Goal: Find contact information: Find contact information

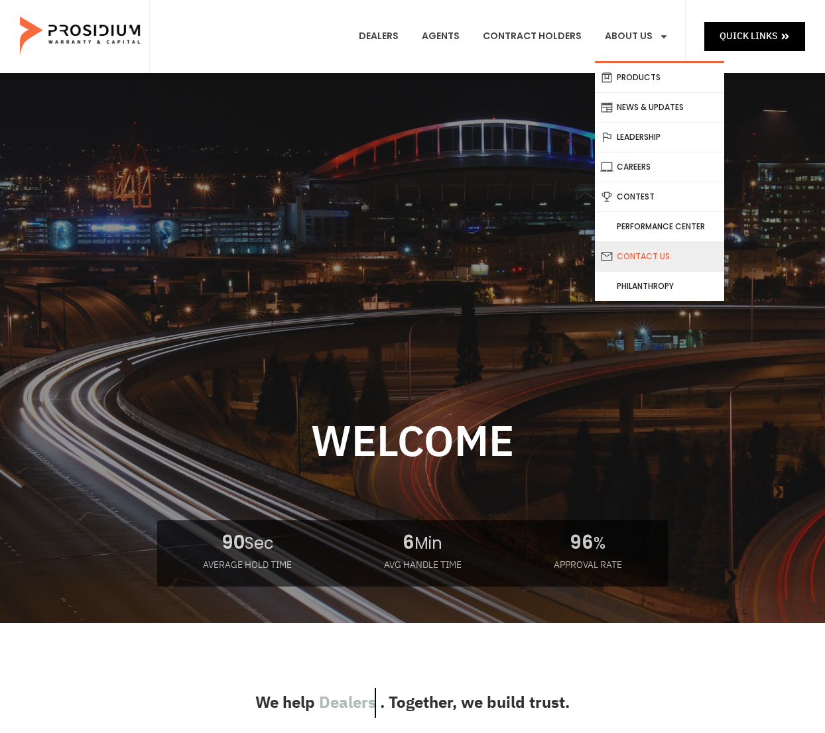
click at [636, 254] on link "Contact Us" at bounding box center [659, 256] width 129 height 29
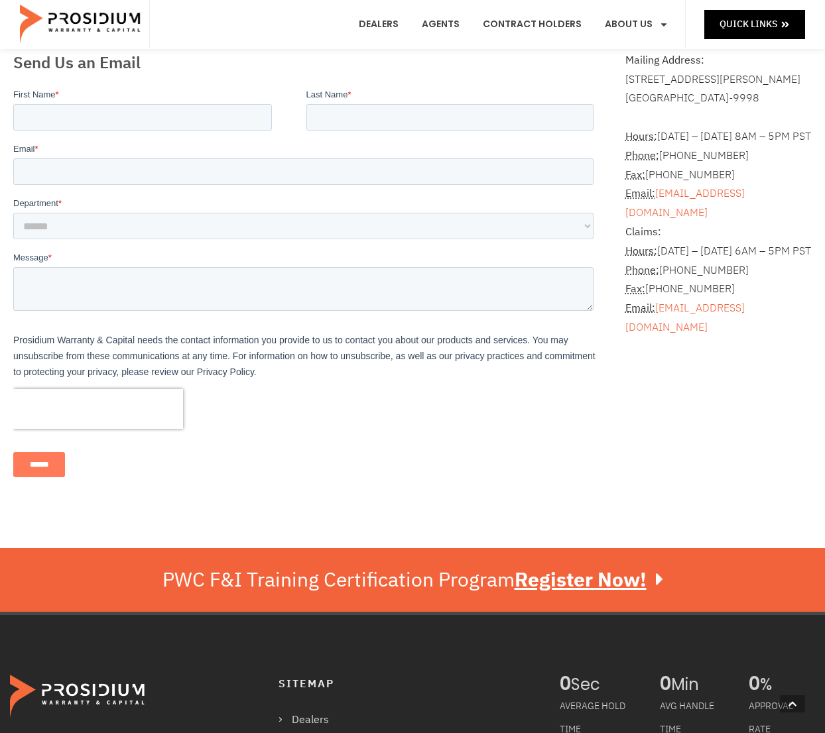
scroll to position [394, 0]
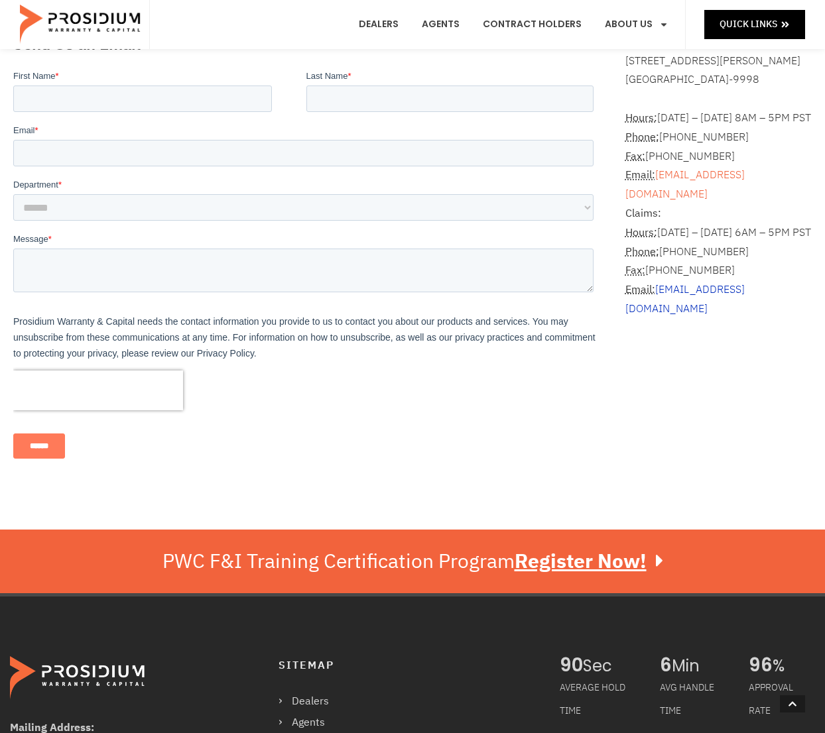
click at [709, 306] on link "claims@pwcteam.com" at bounding box center [684, 299] width 119 height 35
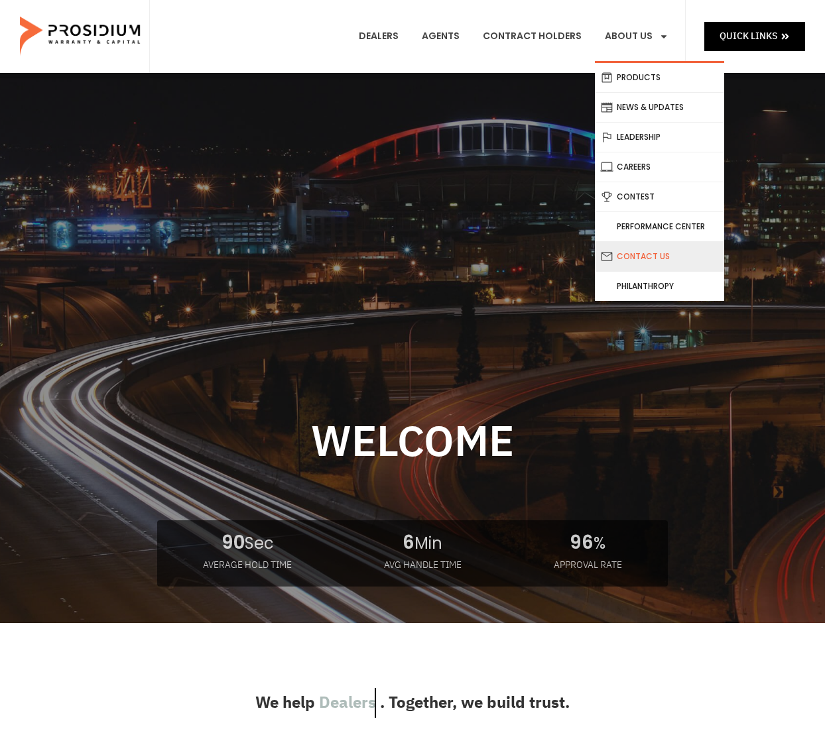
click at [630, 258] on link "Contact Us" at bounding box center [659, 256] width 129 height 29
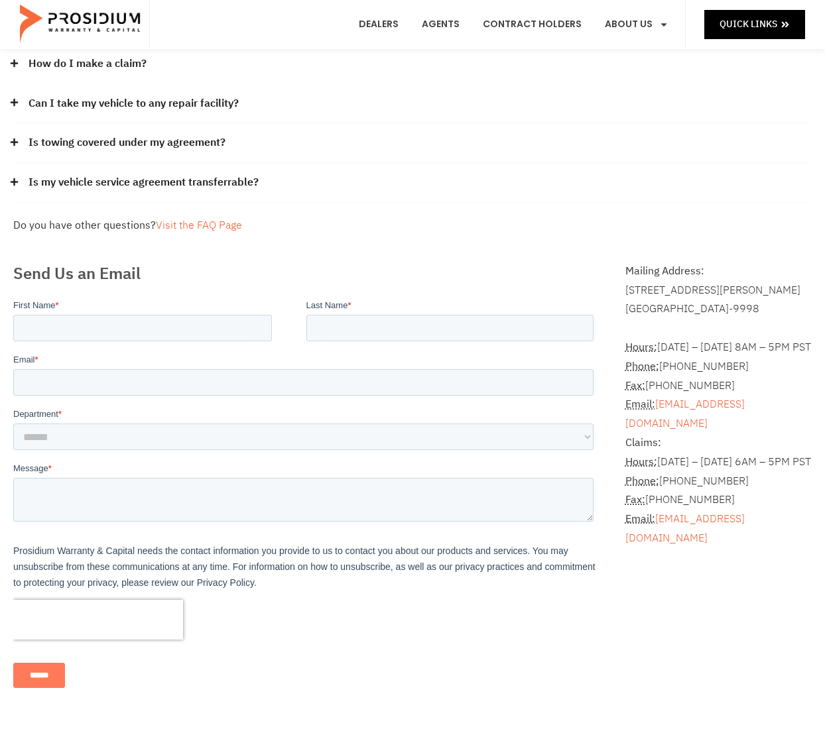
scroll to position [161, 0]
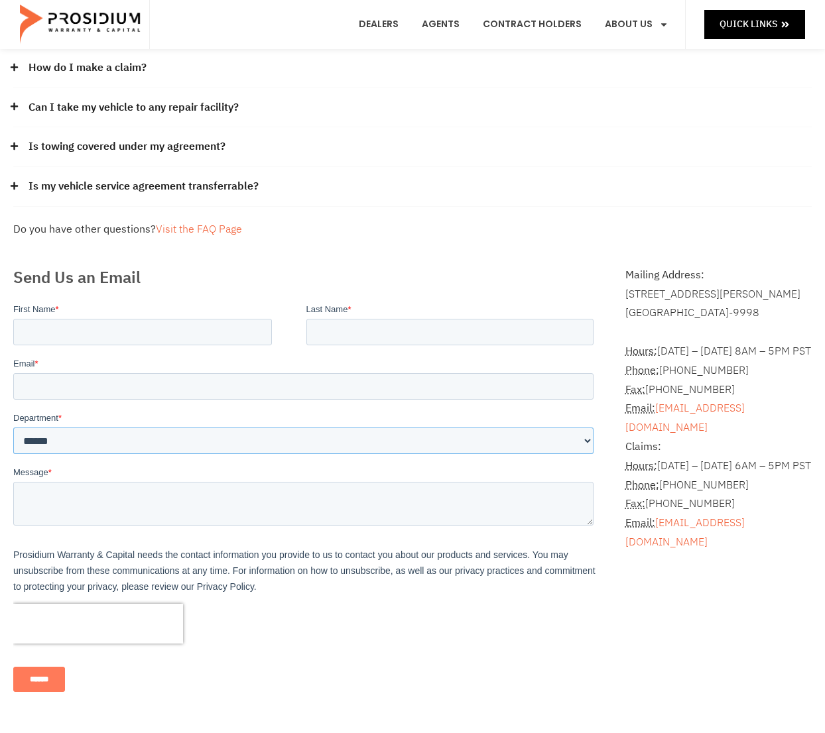
click at [496, 428] on select "**********" at bounding box center [303, 440] width 580 height 27
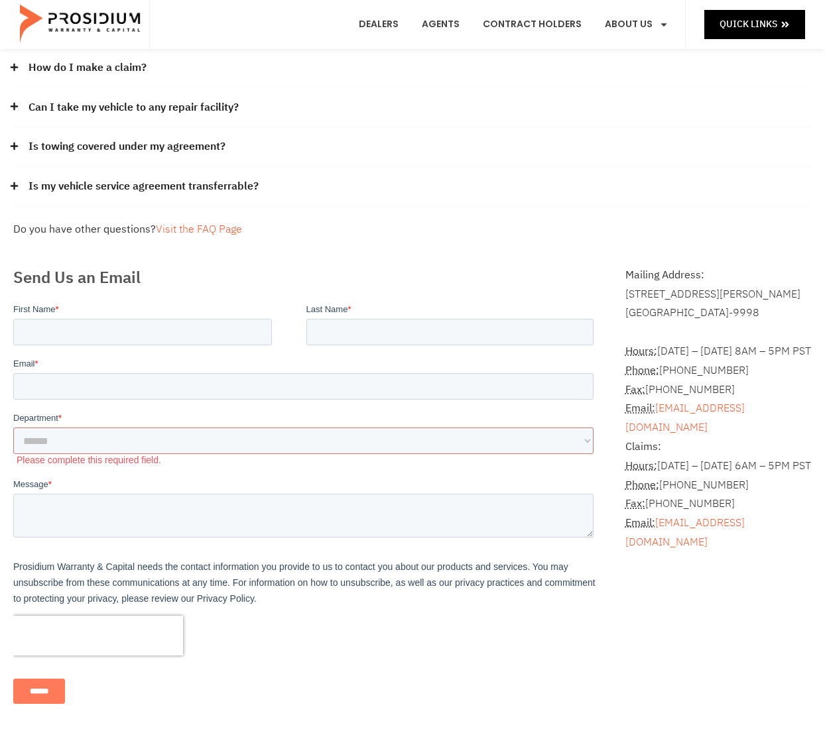
click at [682, 583] on div "Mailing Address: 8790 E Via De Ventura #4427 Scottsdale, AZ 85258-9998 Hours: M…" at bounding box center [718, 490] width 200 height 463
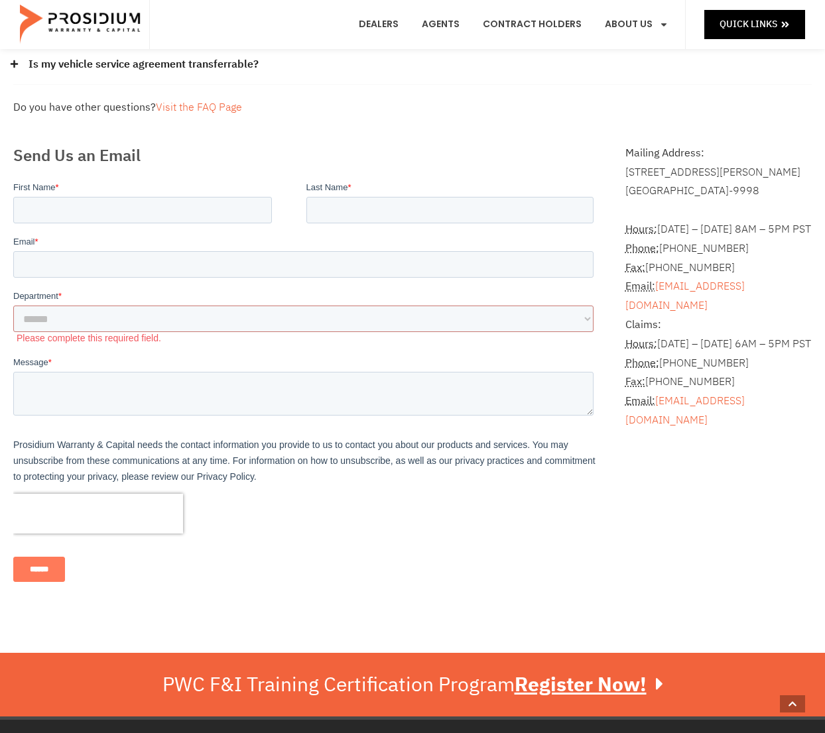
scroll to position [282, 0]
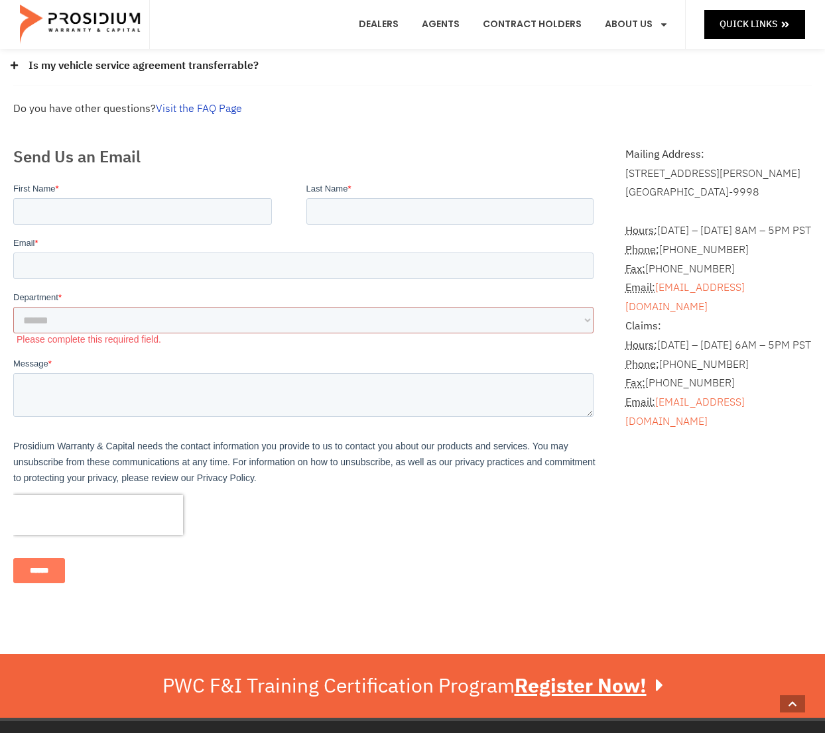
click at [211, 112] on link "Visit the FAQ Page" at bounding box center [199, 109] width 86 height 16
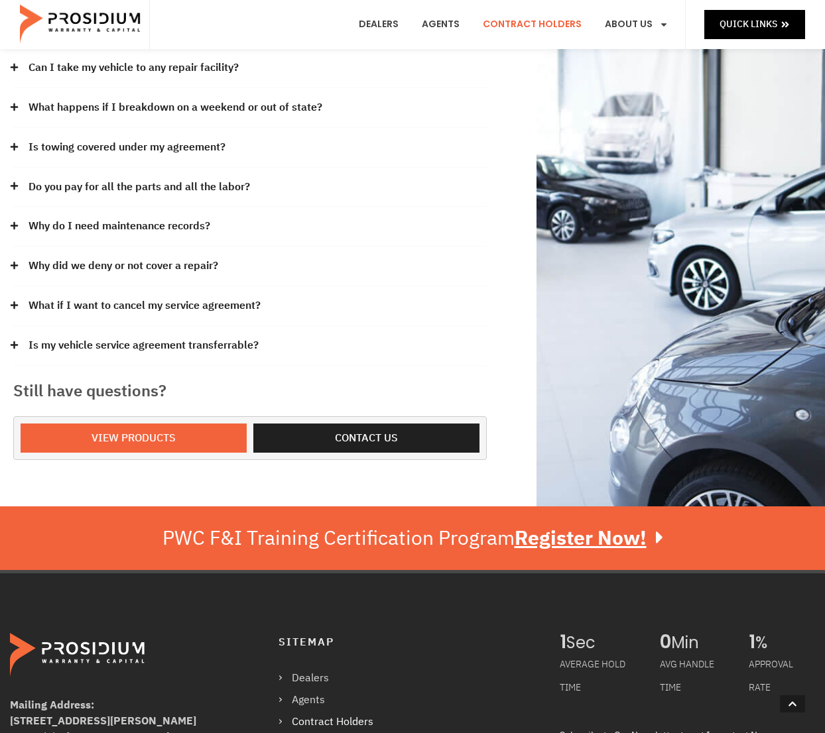
scroll to position [297, 0]
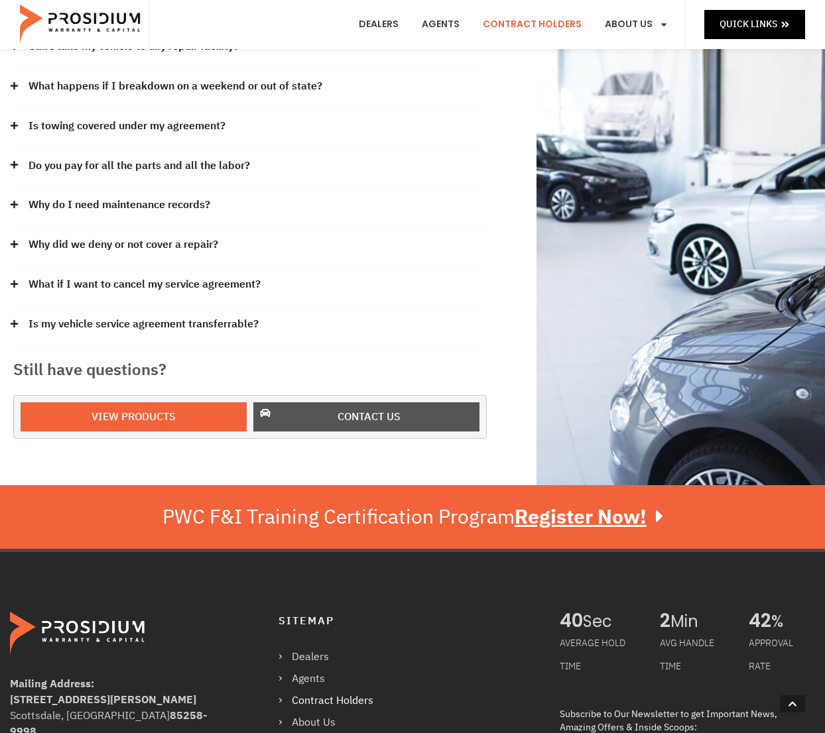
click at [387, 416] on span "Contact us" at bounding box center [368, 417] width 63 height 19
